Goal: Task Accomplishment & Management: Understand process/instructions

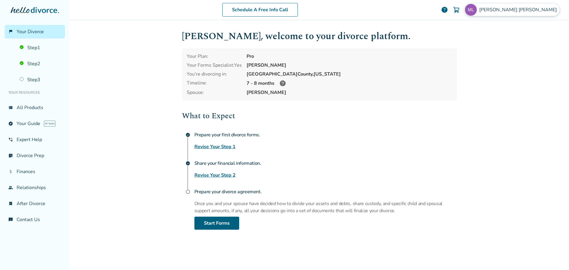
click at [537, 11] on span "Michael Lewis" at bounding box center [519, 10] width 80 height 7
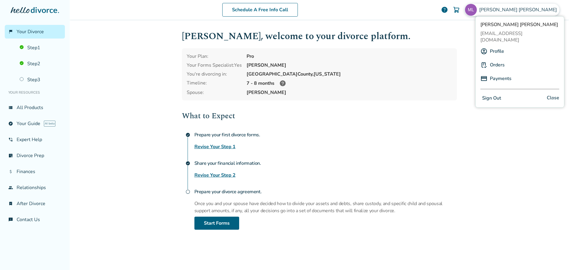
click at [433, 25] on div "Michael , welcome to your divorce platform. Your Plan: Pro Your Forms Specialis…" at bounding box center [319, 144] width 285 height 249
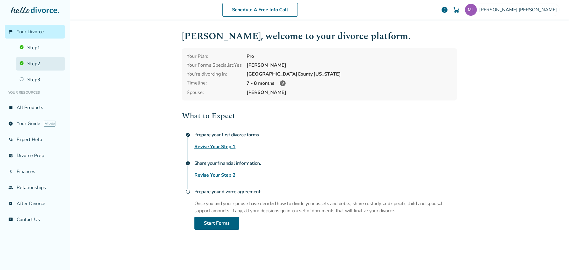
click at [33, 63] on link "Step 2" at bounding box center [40, 64] width 49 height 14
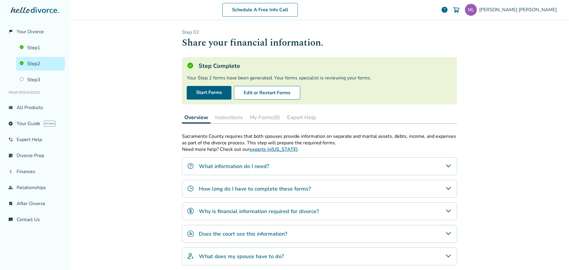
click at [445, 257] on icon "What does my spouse have to do?" at bounding box center [448, 256] width 7 height 7
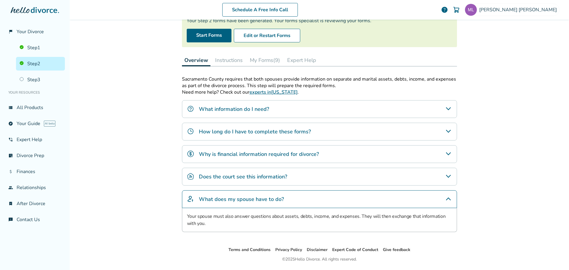
scroll to position [63, 0]
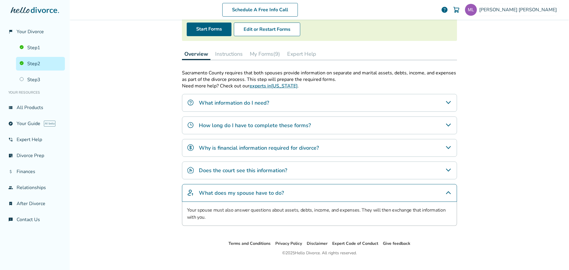
click at [446, 124] on icon "How long do I have to complete these forms?" at bounding box center [448, 125] width 7 height 7
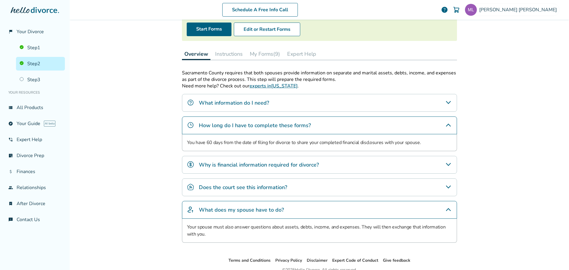
click at [262, 55] on button "My Forms (9)" at bounding box center [265, 54] width 35 height 12
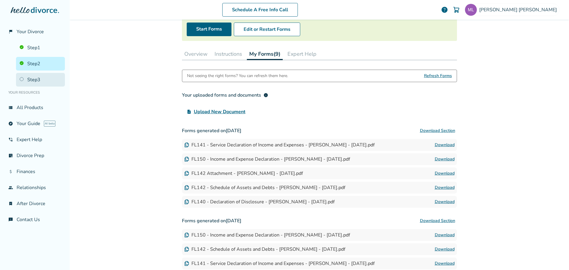
click at [33, 79] on link "Step 3" at bounding box center [40, 80] width 49 height 14
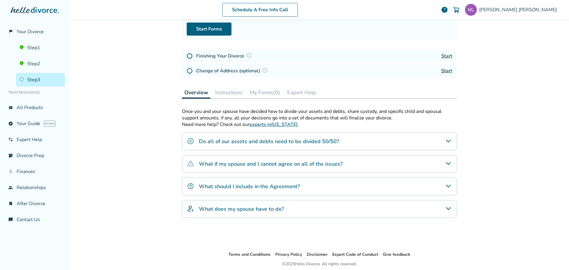
scroll to position [29, 0]
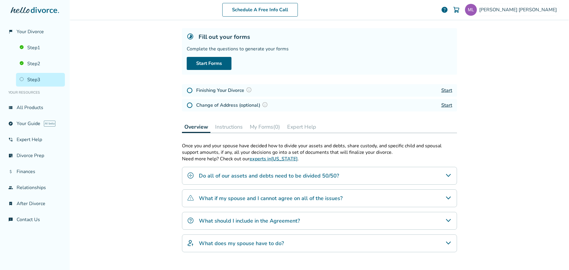
click at [248, 90] on img at bounding box center [249, 90] width 6 height 6
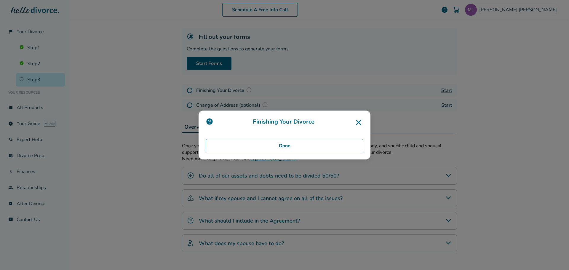
click at [358, 120] on icon at bounding box center [358, 122] width 9 height 9
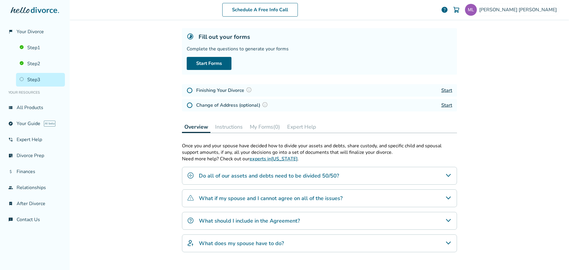
drag, startPoint x: 253, startPoint y: 121, endPoint x: 220, endPoint y: 125, distance: 34.0
click at [220, 125] on button "Instructions" at bounding box center [229, 127] width 32 height 12
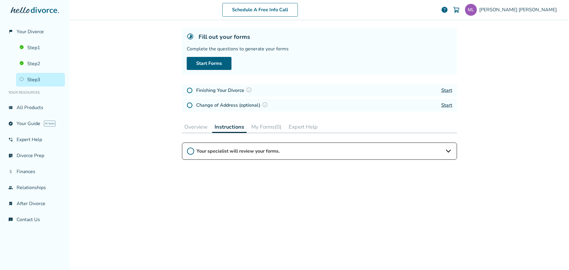
click at [261, 127] on button "My Forms (0)" at bounding box center [266, 127] width 35 height 12
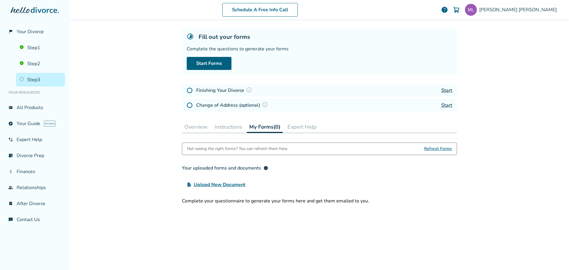
click at [196, 127] on button "Overview" at bounding box center [196, 127] width 28 height 12
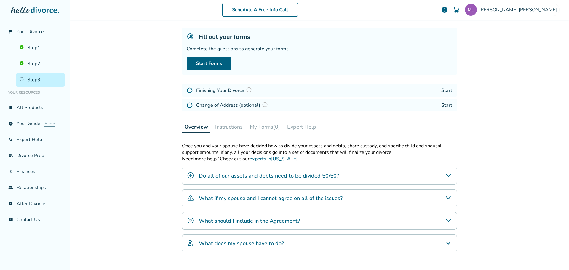
click at [448, 175] on icon "Do all of our assets and debts need to be divided 50/50?" at bounding box center [448, 175] width 5 height 3
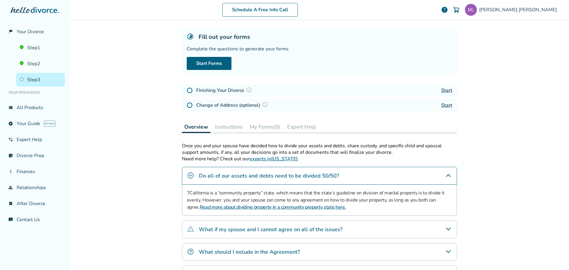
click at [320, 208] on link "Read more about dividing property in a community property state here." at bounding box center [273, 207] width 146 height 7
